Goal: Task Accomplishment & Management: Use online tool/utility

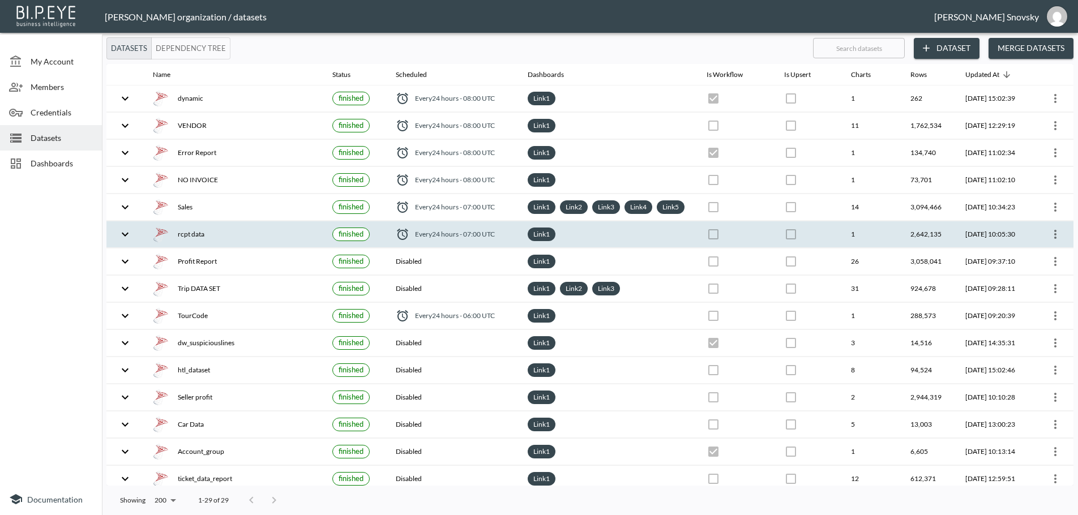
click at [258, 242] on div "rcpt data" at bounding box center [233, 234] width 161 height 16
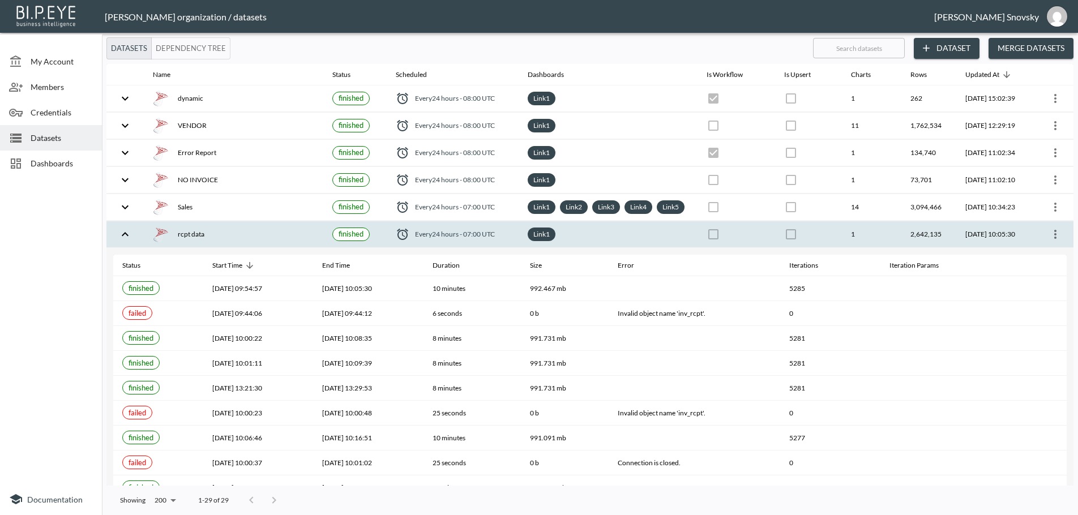
click at [40, 167] on span "Dashboards" at bounding box center [62, 163] width 62 height 12
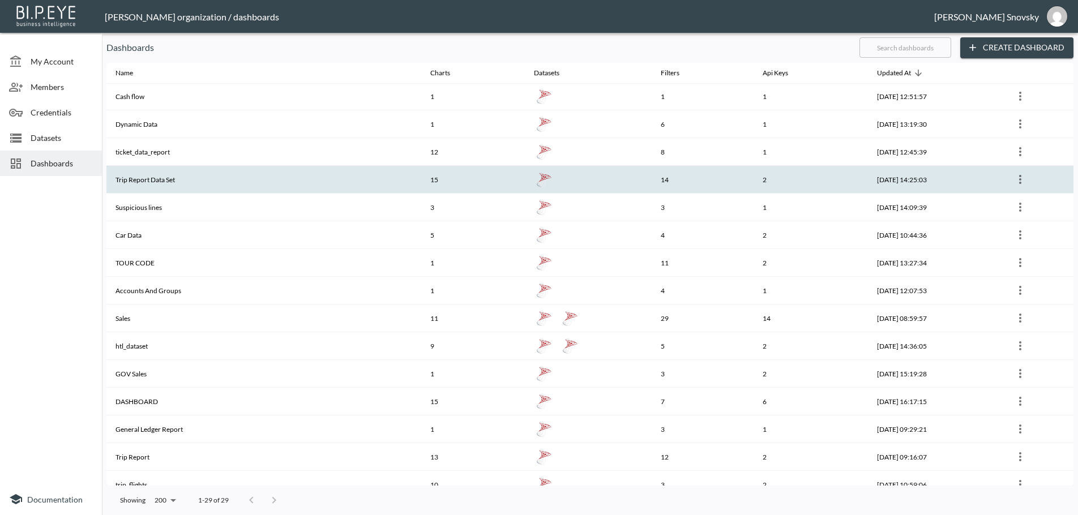
scroll to position [113, 0]
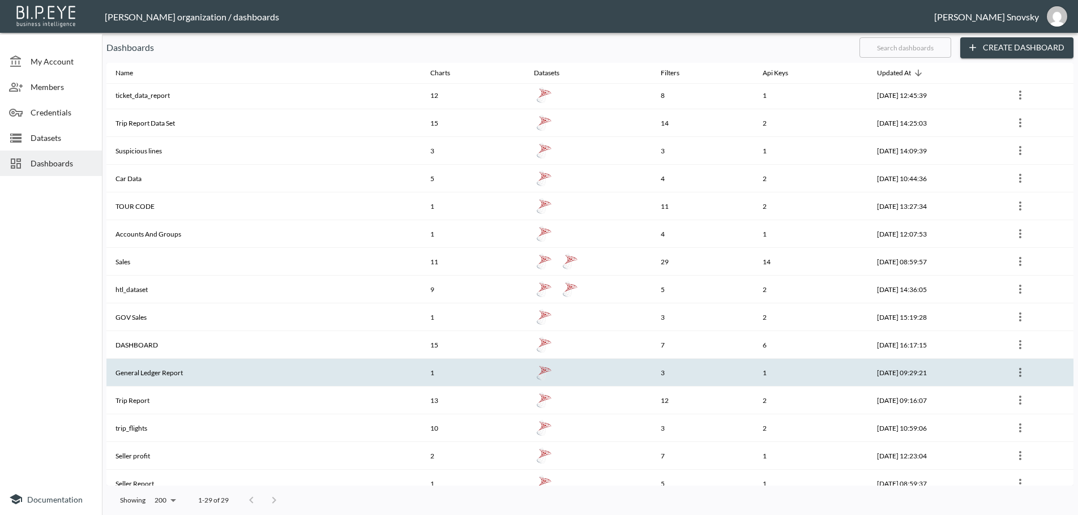
click at [171, 375] on th "General Ledger Report" at bounding box center [263, 373] width 315 height 28
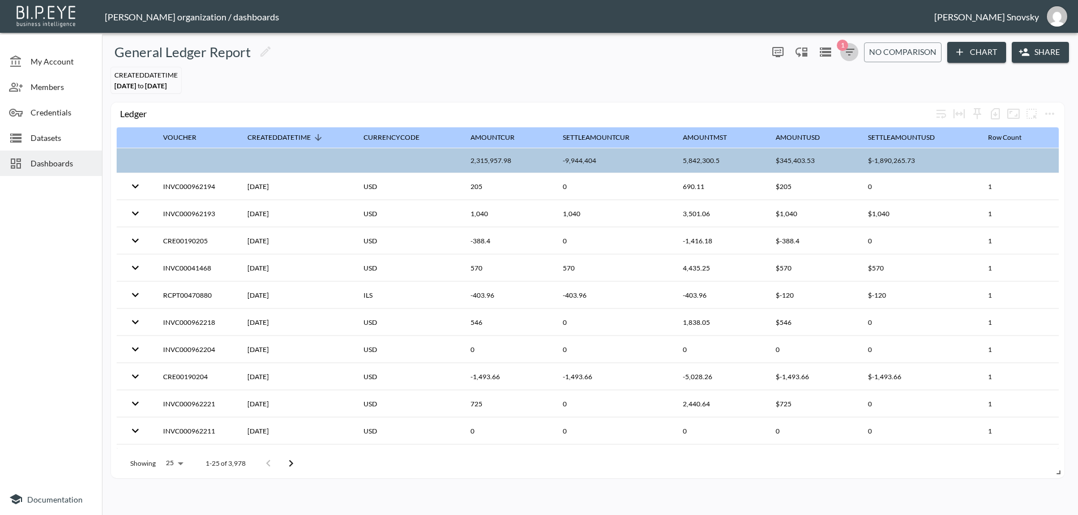
click at [848, 51] on icon "button" at bounding box center [849, 52] width 14 height 14
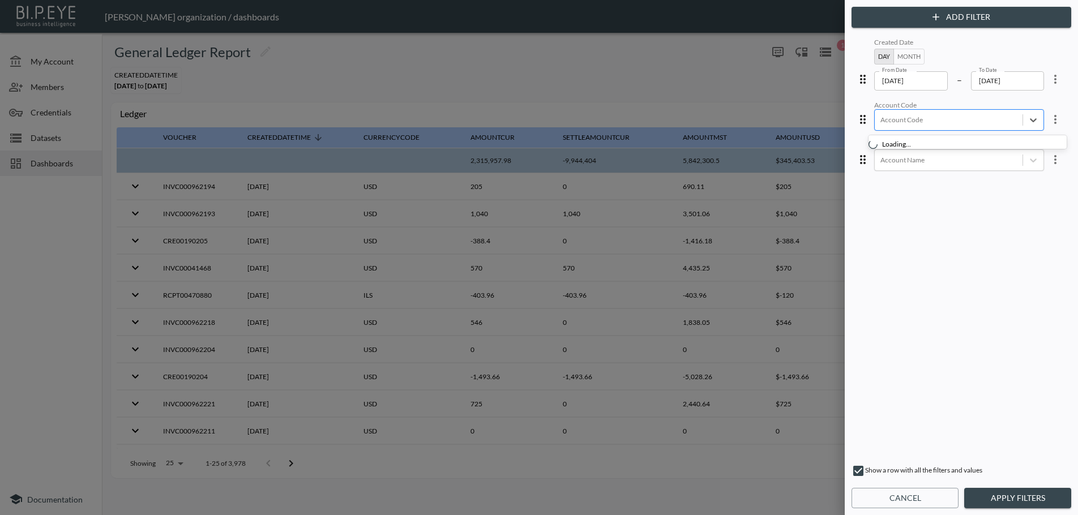
click at [881, 121] on div at bounding box center [948, 119] width 136 height 11
click at [917, 149] on div "Create "YSND"" at bounding box center [972, 149] width 198 height 18
type input "YSND"
click at [1048, 79] on icon "more" at bounding box center [1055, 79] width 14 height 14
click at [1017, 143] on li "Clear" at bounding box center [1014, 146] width 102 height 20
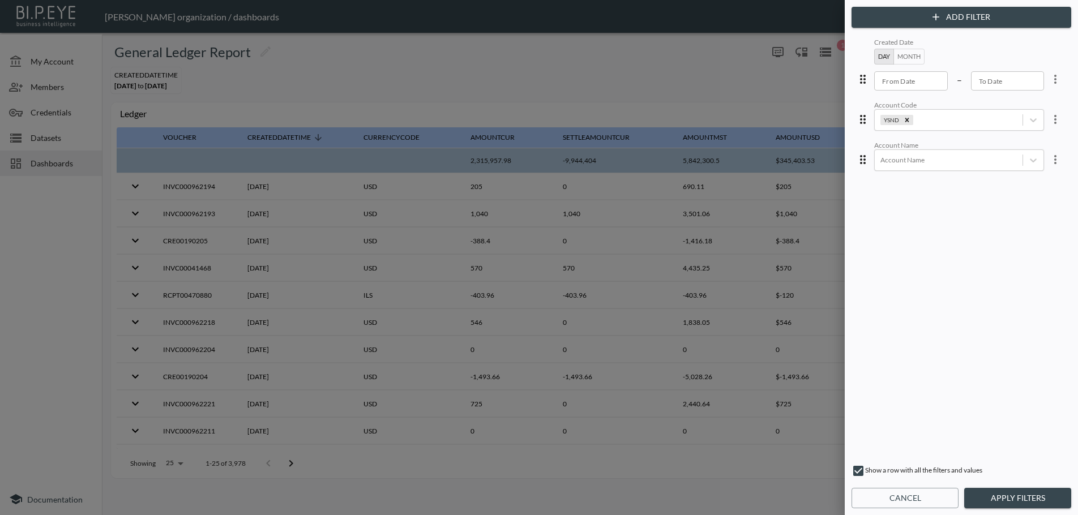
click at [1012, 499] on button "Apply Filters" at bounding box center [1017, 498] width 107 height 21
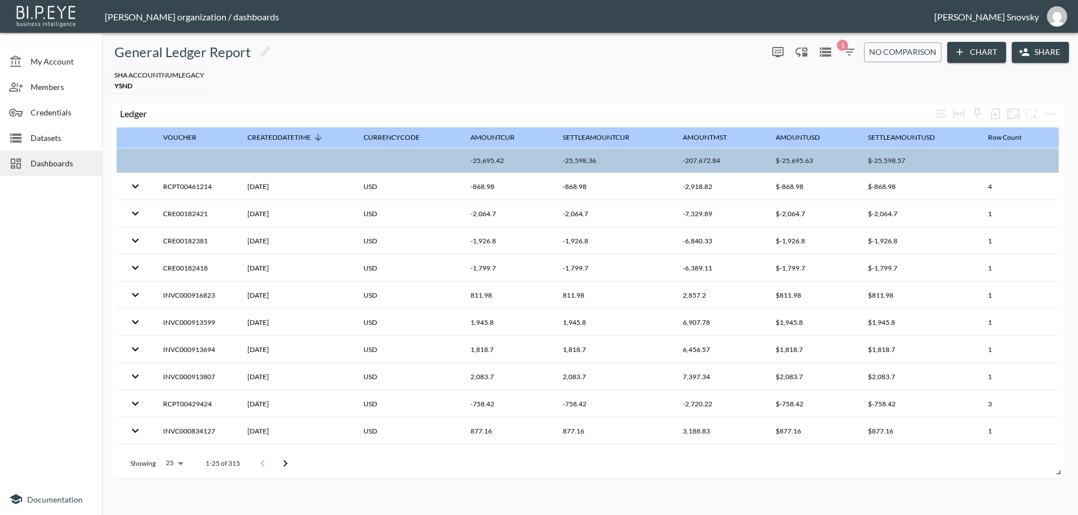
click at [43, 168] on span "Dashboards" at bounding box center [62, 163] width 62 height 12
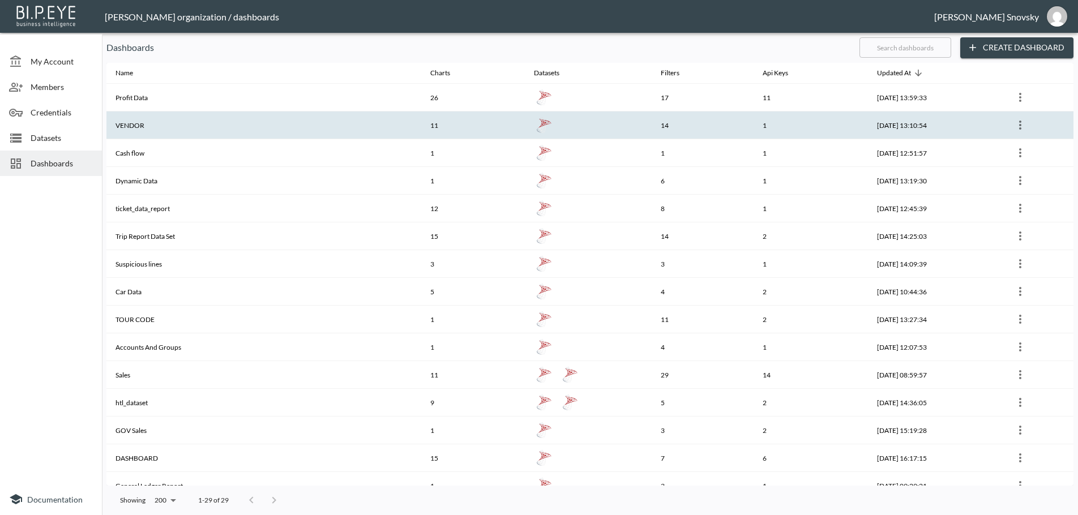
click at [166, 126] on th "VENDOR" at bounding box center [263, 125] width 315 height 28
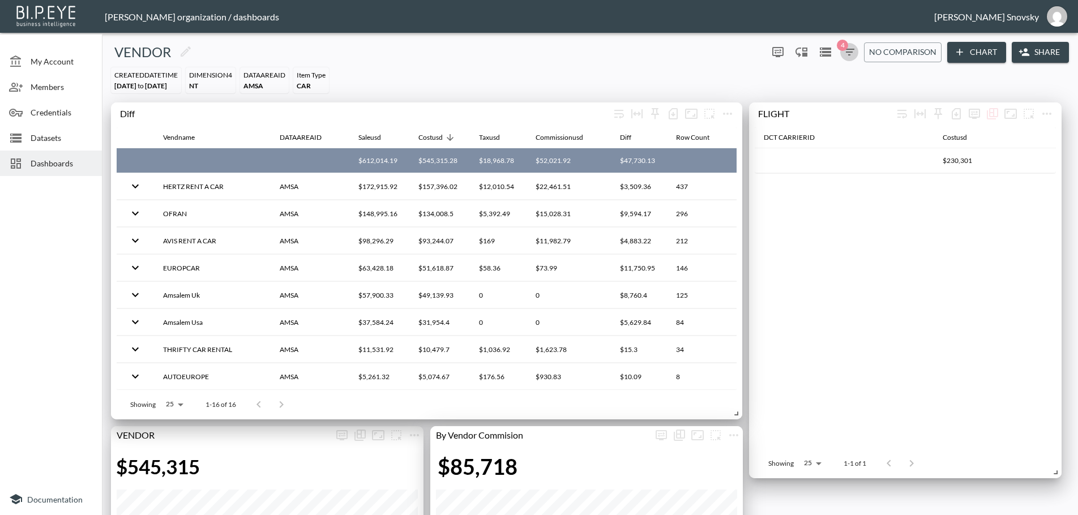
click at [844, 55] on icon "button" at bounding box center [849, 52] width 14 height 14
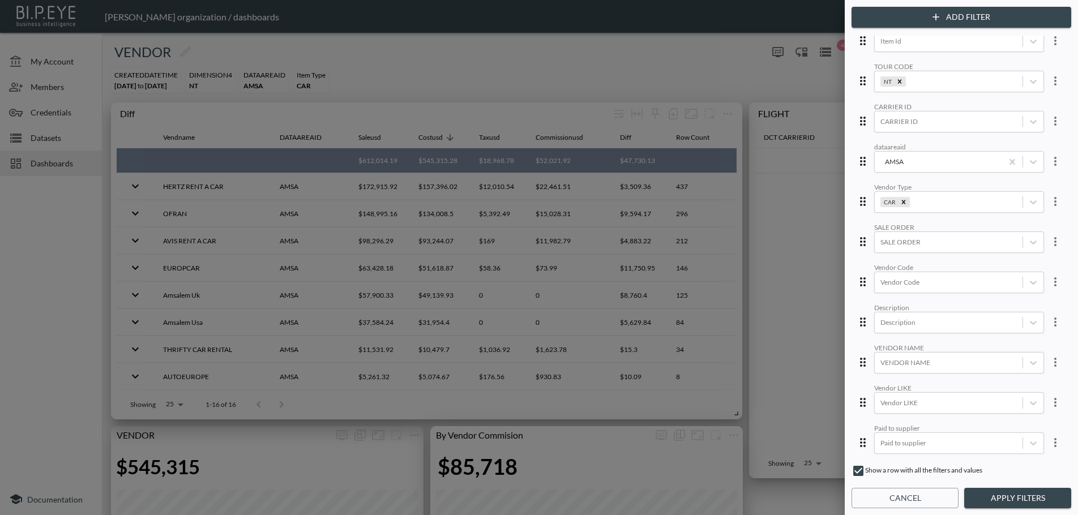
scroll to position [170, 0]
click at [950, 23] on button "Add Filter" at bounding box center [961, 17] width 220 height 21
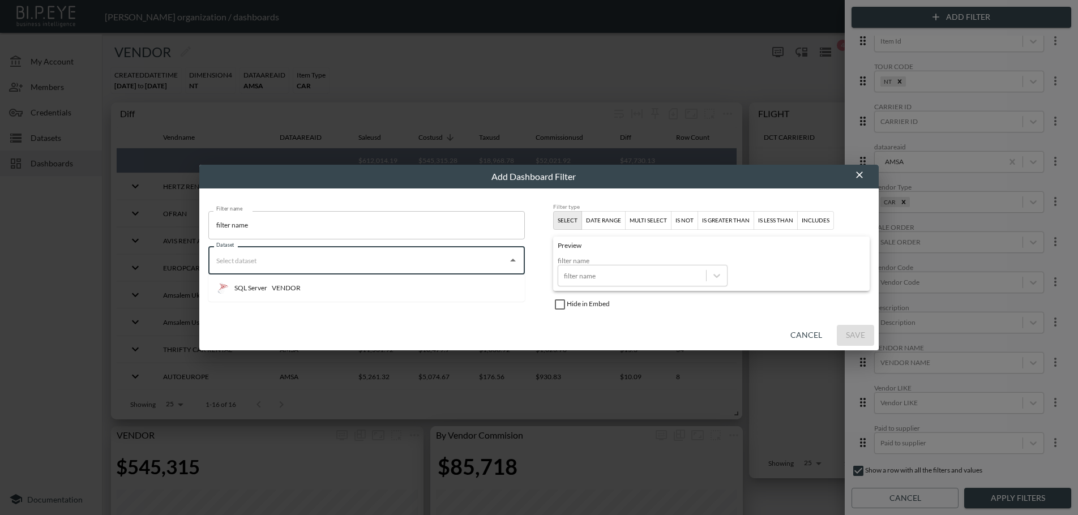
click at [429, 260] on input "Dataset" at bounding box center [357, 260] width 289 height 18
click at [516, 261] on icon "Open" at bounding box center [513, 261] width 14 height 14
click at [419, 286] on li "SQL Server VENDOR" at bounding box center [366, 288] width 316 height 18
type input "VENDOR"
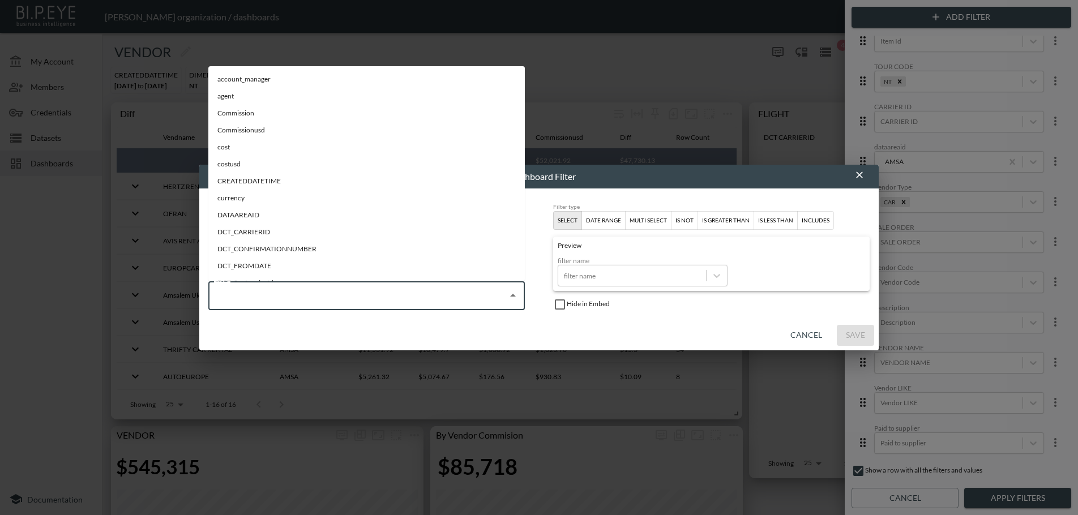
click at [394, 295] on input "Field" at bounding box center [357, 295] width 289 height 18
click at [796, 330] on button "Cancel" at bounding box center [806, 335] width 41 height 21
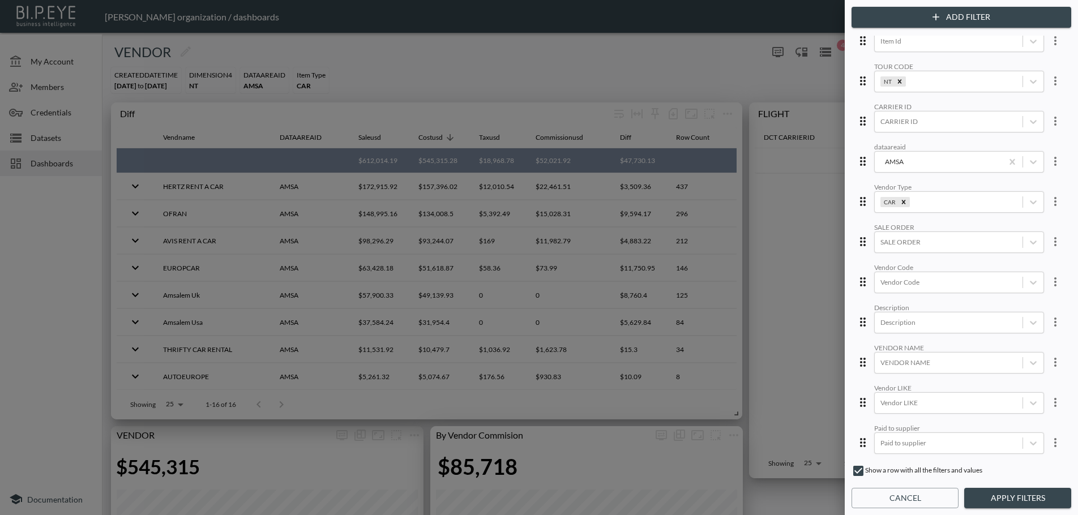
click at [894, 492] on button "Cancel" at bounding box center [904, 498] width 107 height 21
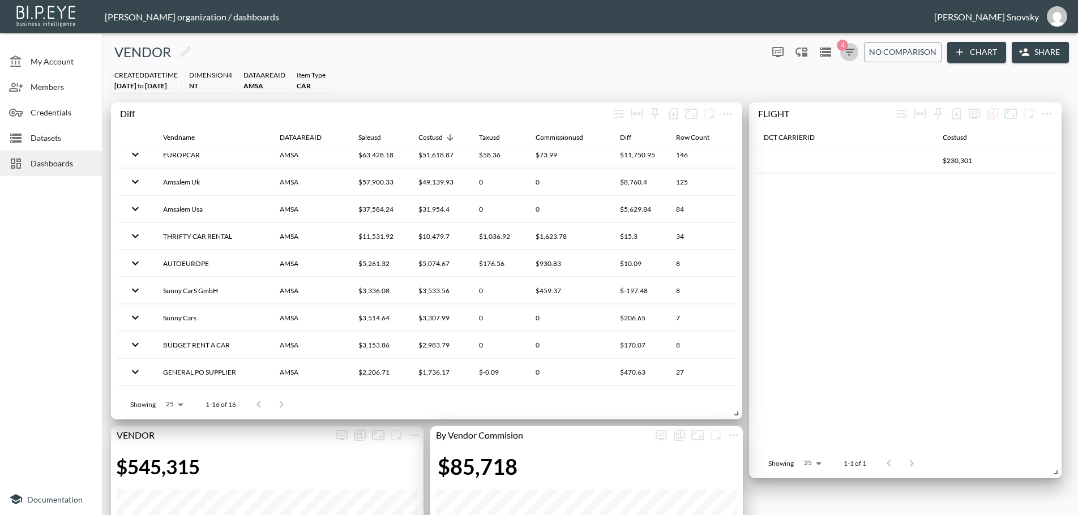
click at [844, 55] on icon "button" at bounding box center [849, 52] width 14 height 14
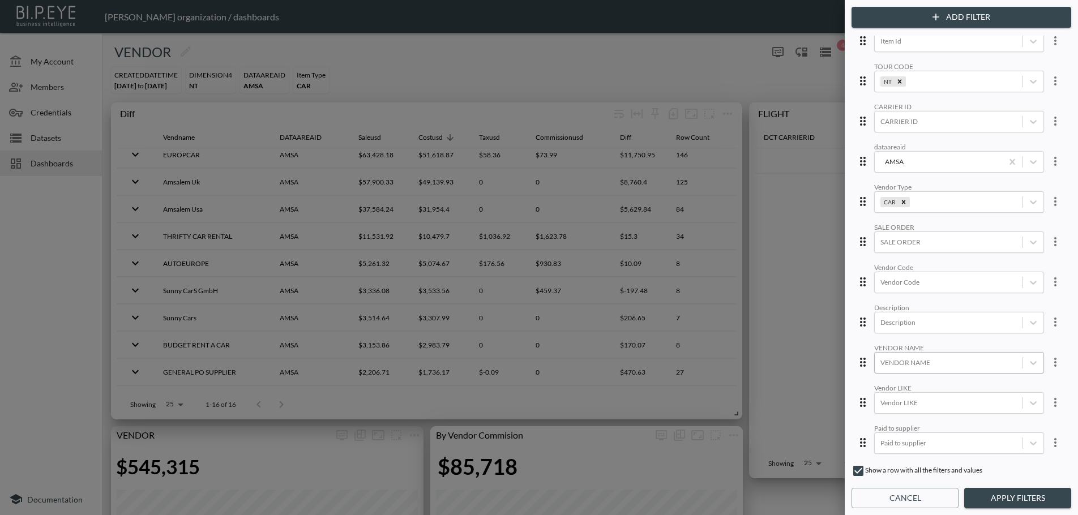
scroll to position [170, 0]
click at [958, 20] on button "Add Filter" at bounding box center [961, 17] width 220 height 21
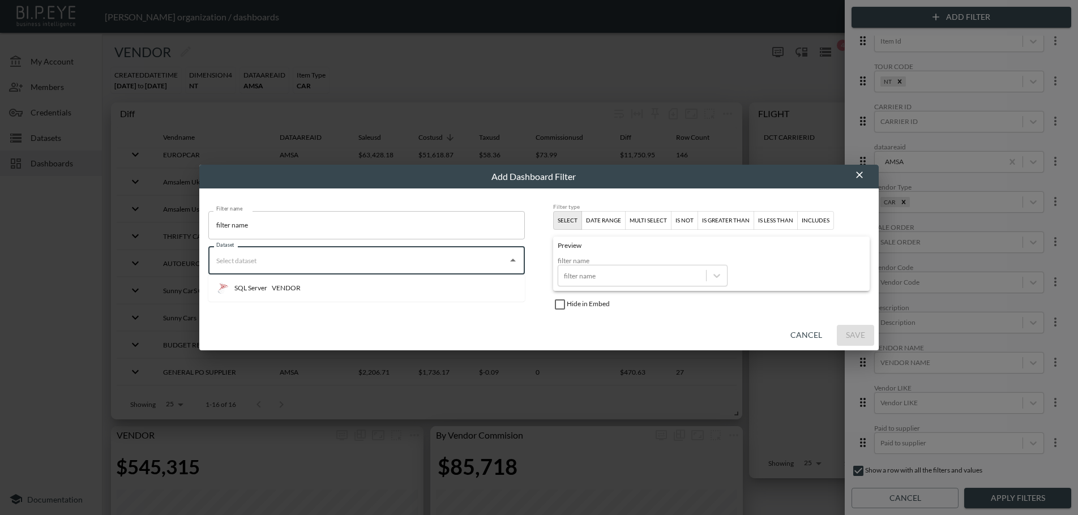
click at [366, 269] on input "Dataset" at bounding box center [357, 260] width 289 height 18
click at [355, 285] on li "SQL Server VENDOR" at bounding box center [366, 288] width 316 height 18
click at [358, 306] on div "Field" at bounding box center [366, 295] width 316 height 28
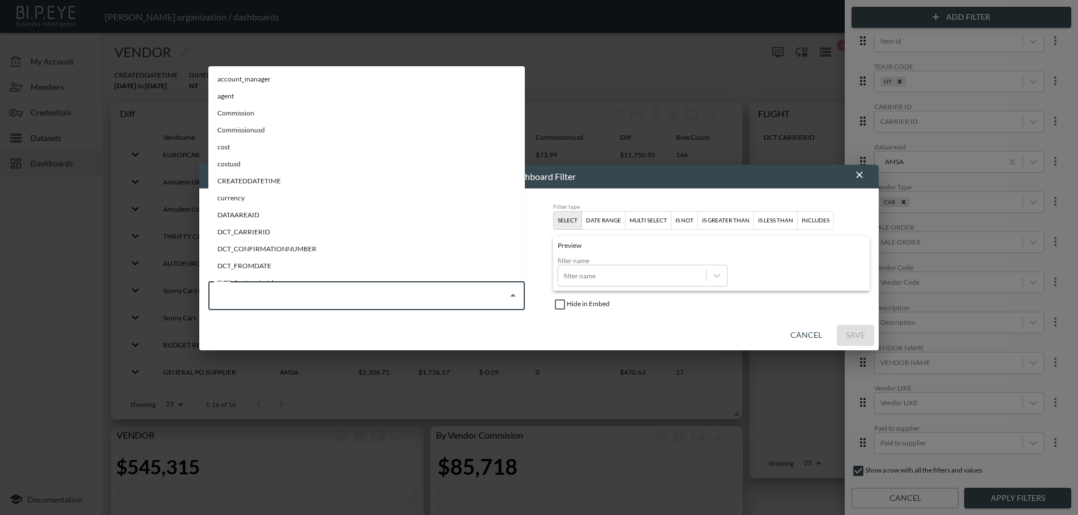
type input "ה"
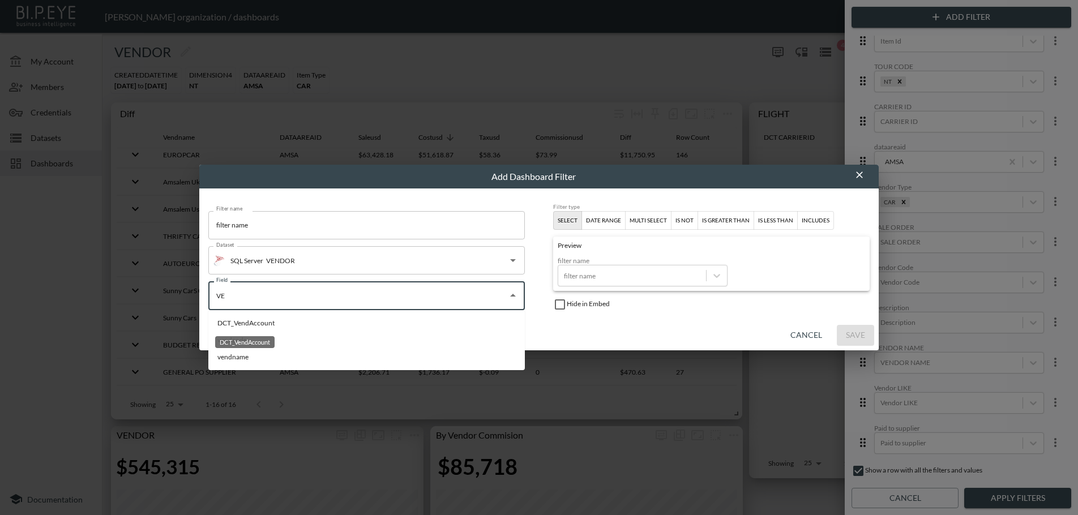
click at [262, 322] on div "DCT_VendAccount" at bounding box center [245, 323] width 57 height 10
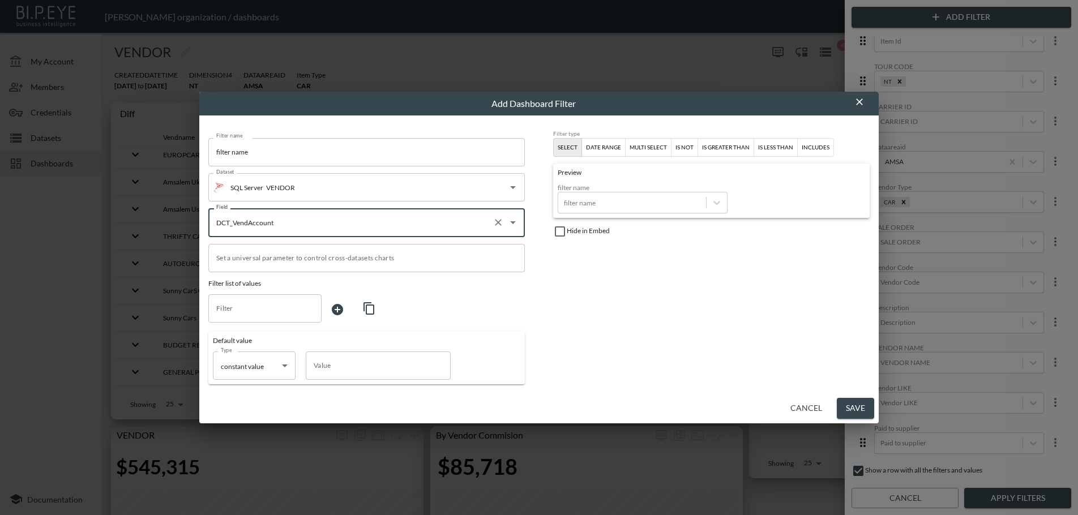
type input "DCT_VendAccount"
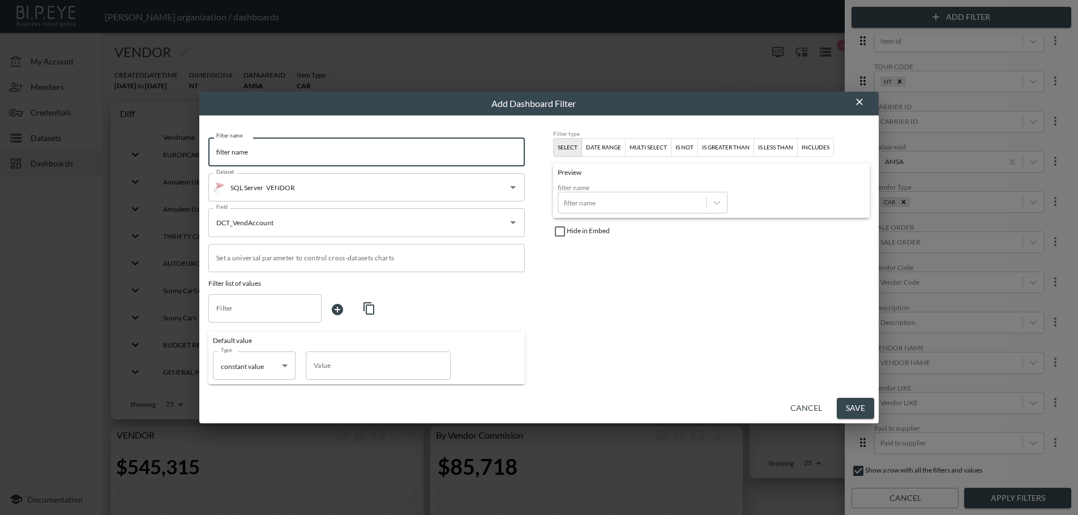
click at [265, 151] on input "filter name" at bounding box center [366, 152] width 316 height 28
type input "V"
type input "Vendor ID"
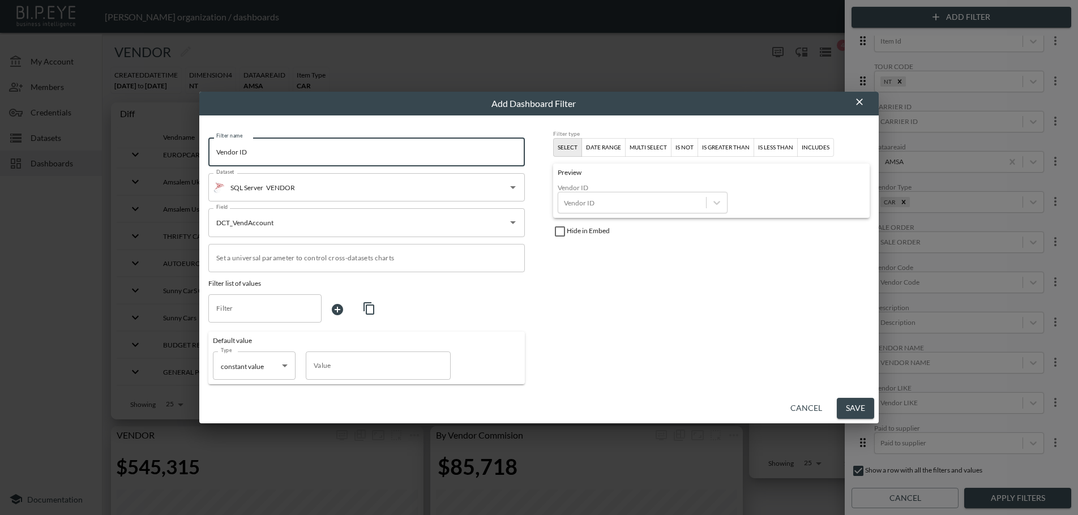
click at [648, 147] on div "multi select" at bounding box center [647, 148] width 37 height 10
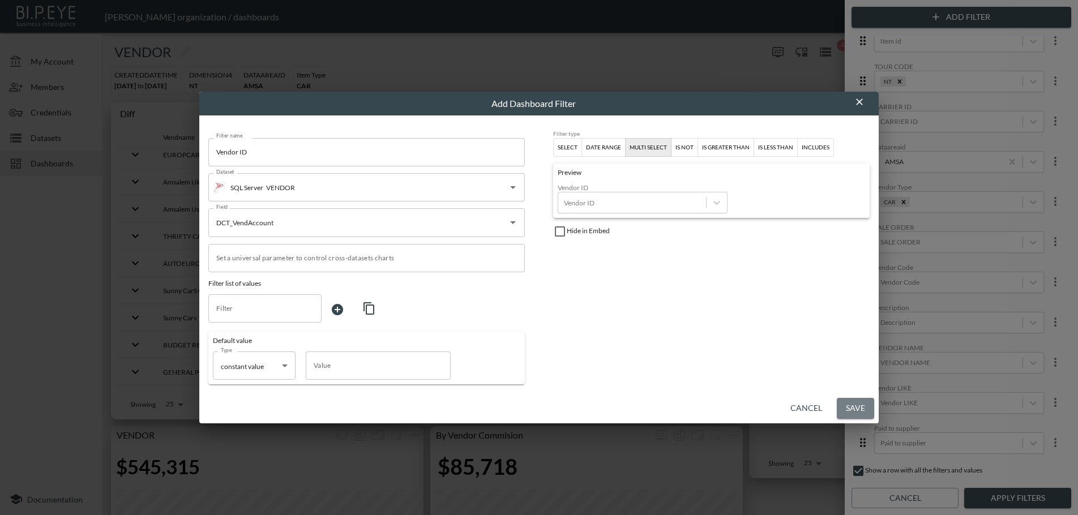
click at [856, 411] on button "Save" at bounding box center [855, 408] width 37 height 21
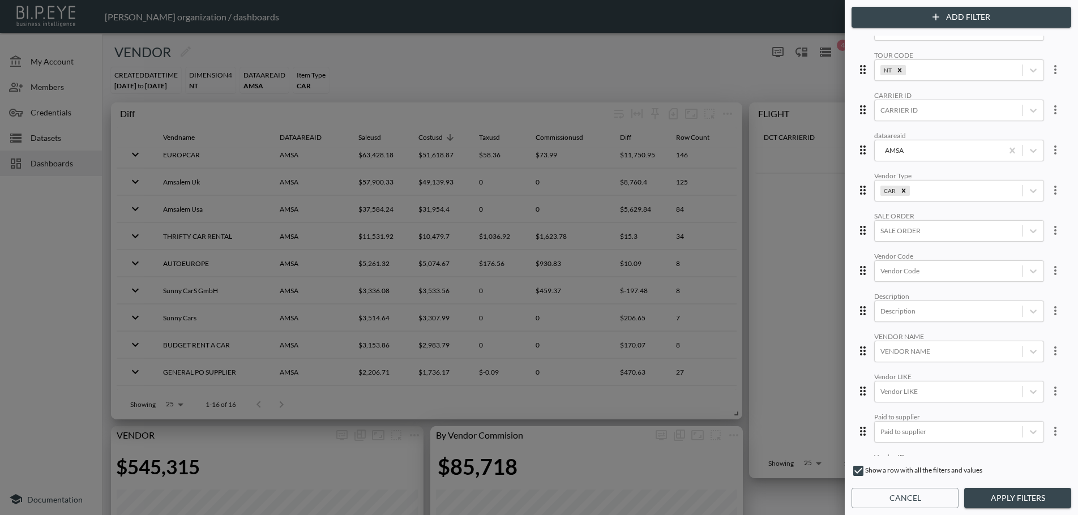
scroll to position [211, 0]
drag, startPoint x: 859, startPoint y: 435, endPoint x: 856, endPoint y: 306, distance: 129.1
click at [856, 306] on div "Created Date Day Month From Date [DATE] From Date – To Date [DATE] To Date MANA…" at bounding box center [961, 246] width 215 height 421
drag, startPoint x: 857, startPoint y: 312, endPoint x: 851, endPoint y: 225, distance: 86.8
click at [854, 225] on div "Created Date Day Month From Date [DATE] From Date – To Date [DATE] To Date MANA…" at bounding box center [961, 246] width 215 height 421
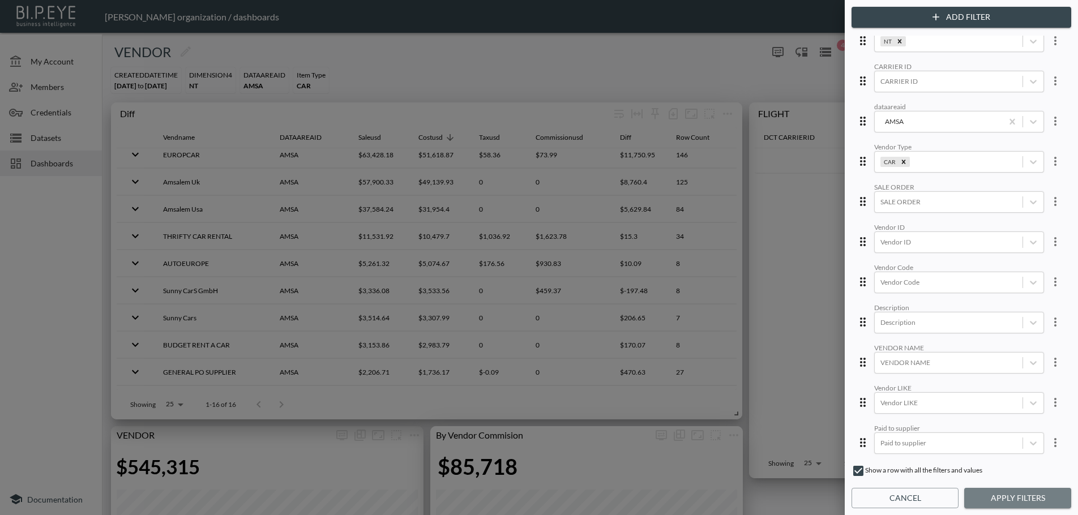
click at [991, 492] on button "Apply Filters" at bounding box center [1017, 498] width 107 height 21
